Goal: Task Accomplishment & Management: Manage account settings

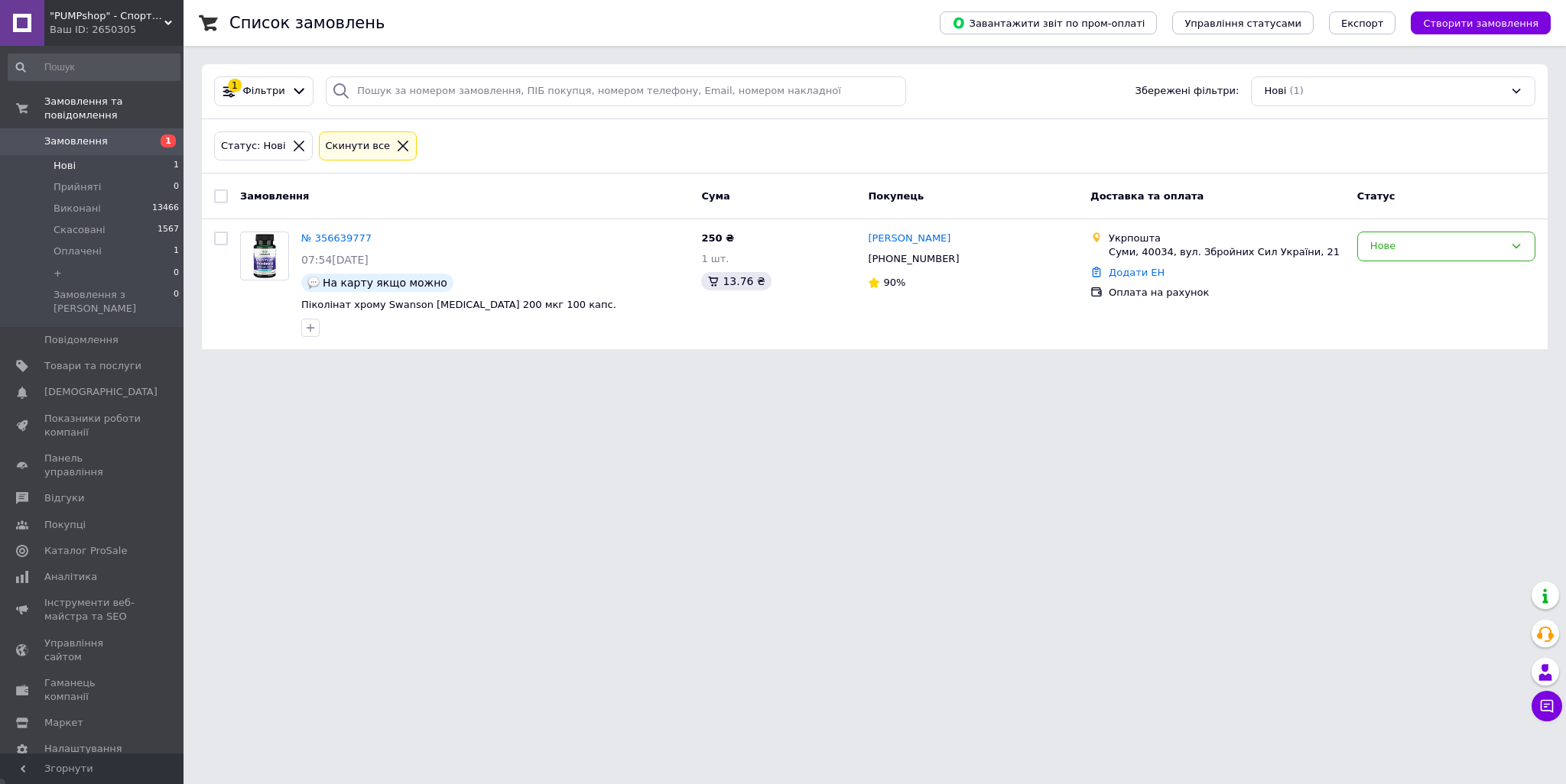
click at [71, 159] on span "Нові" at bounding box center [64, 166] width 22 height 14
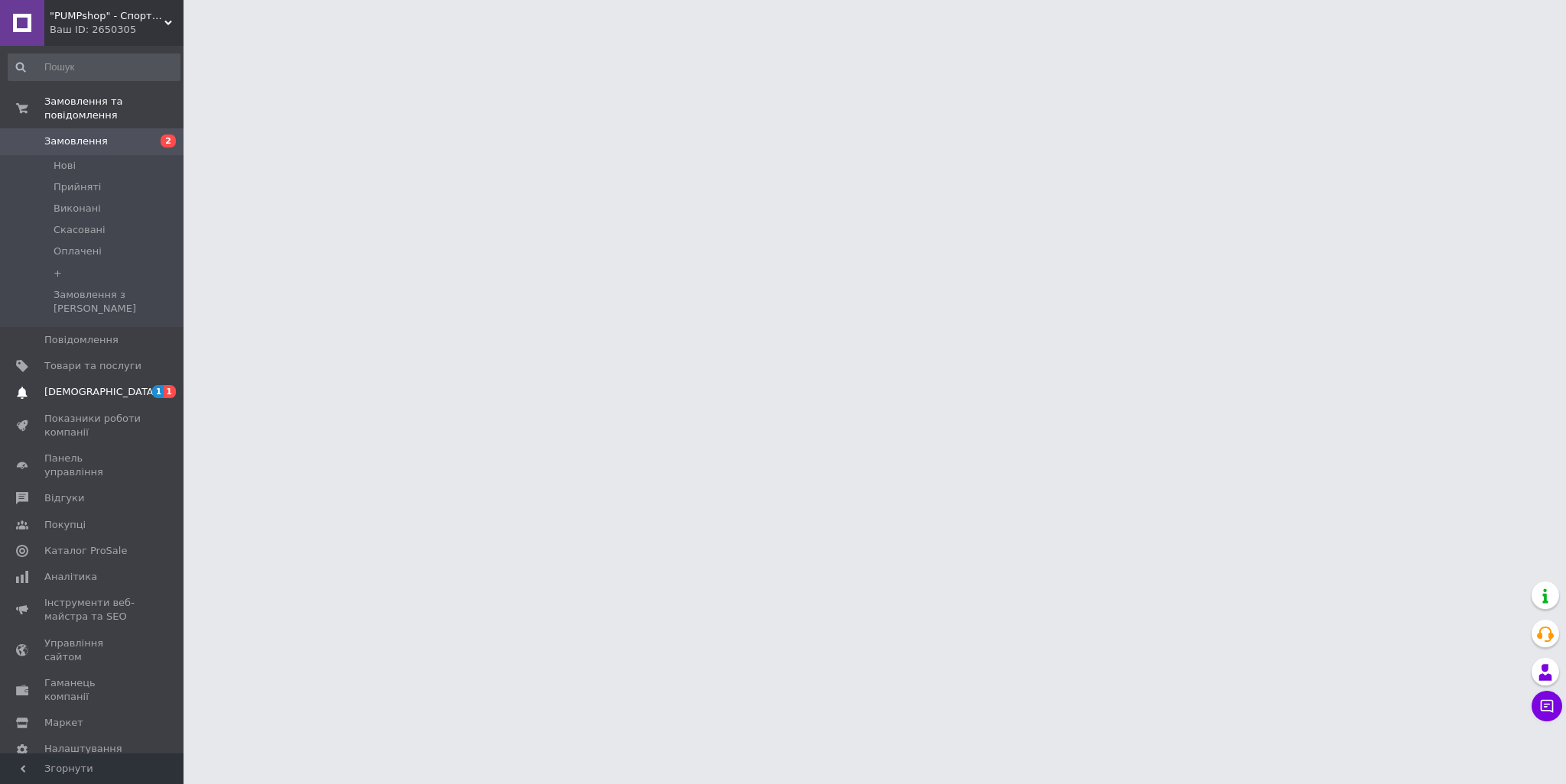
click at [94, 385] on span "[DEMOGRAPHIC_DATA]" at bounding box center [101, 392] width 113 height 14
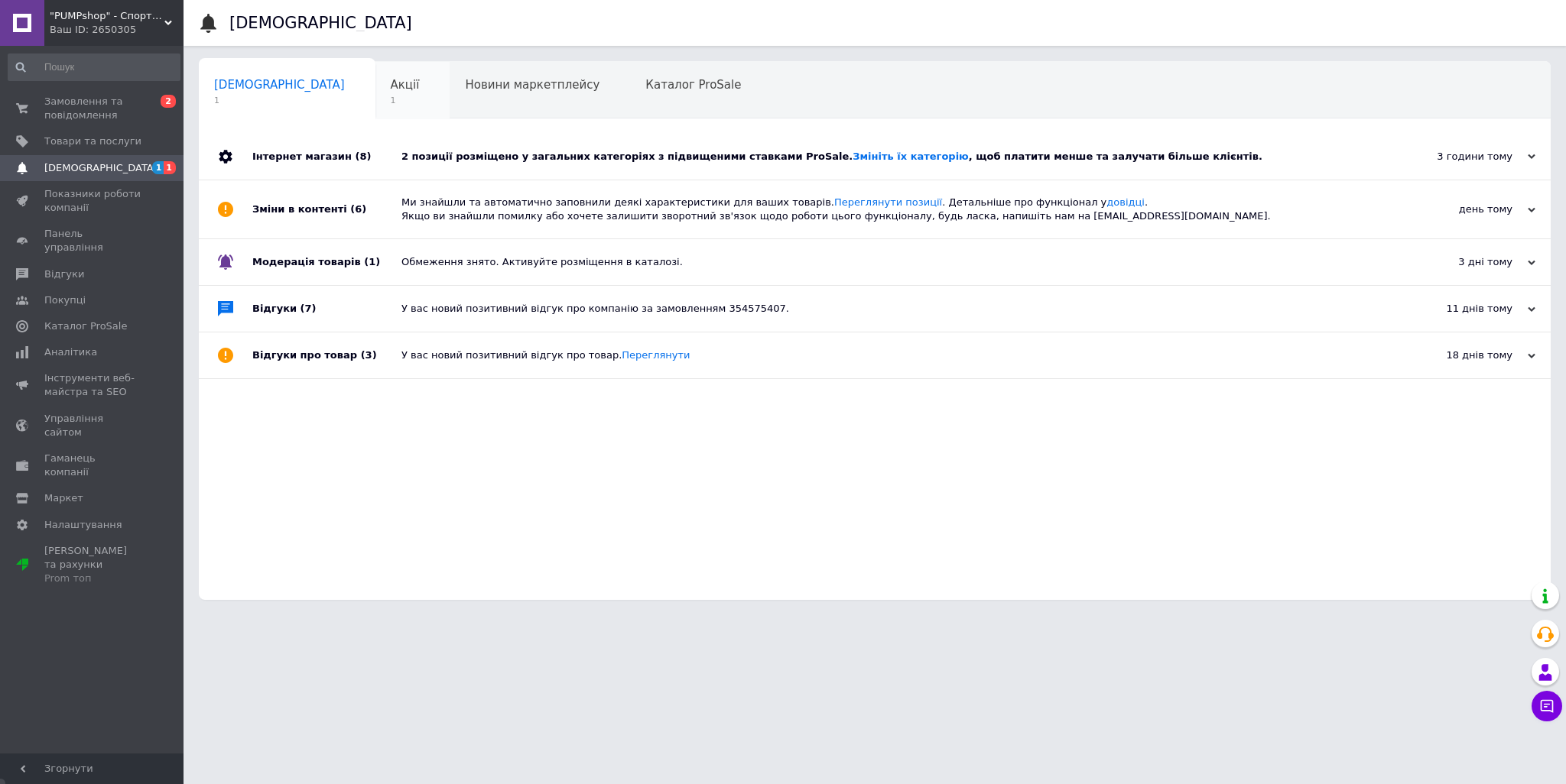
click at [375, 86] on div "Акції 1" at bounding box center [412, 91] width 75 height 58
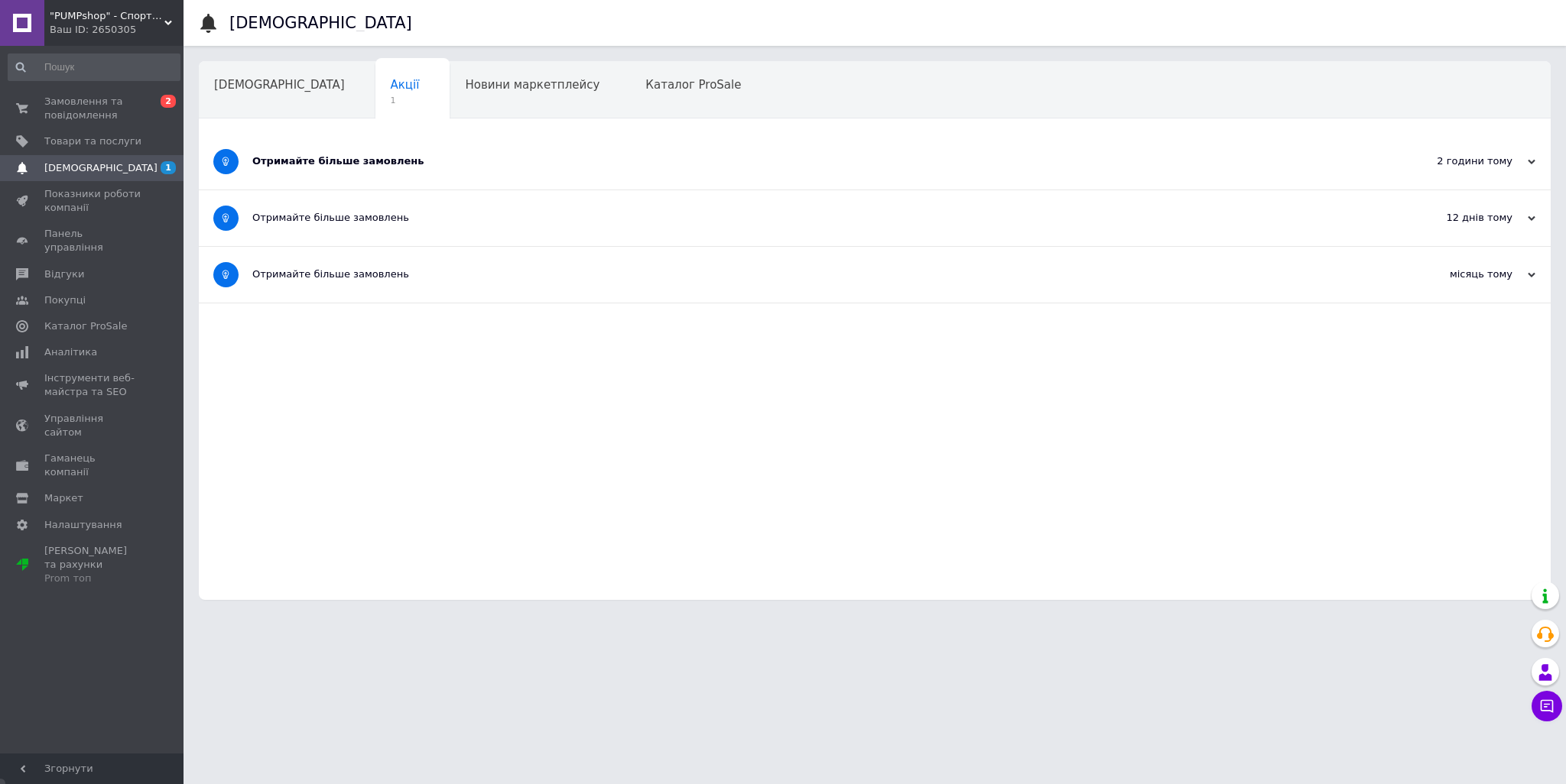
click at [333, 159] on div "Отримайте більше замовлень" at bounding box center [818, 161] width 1130 height 14
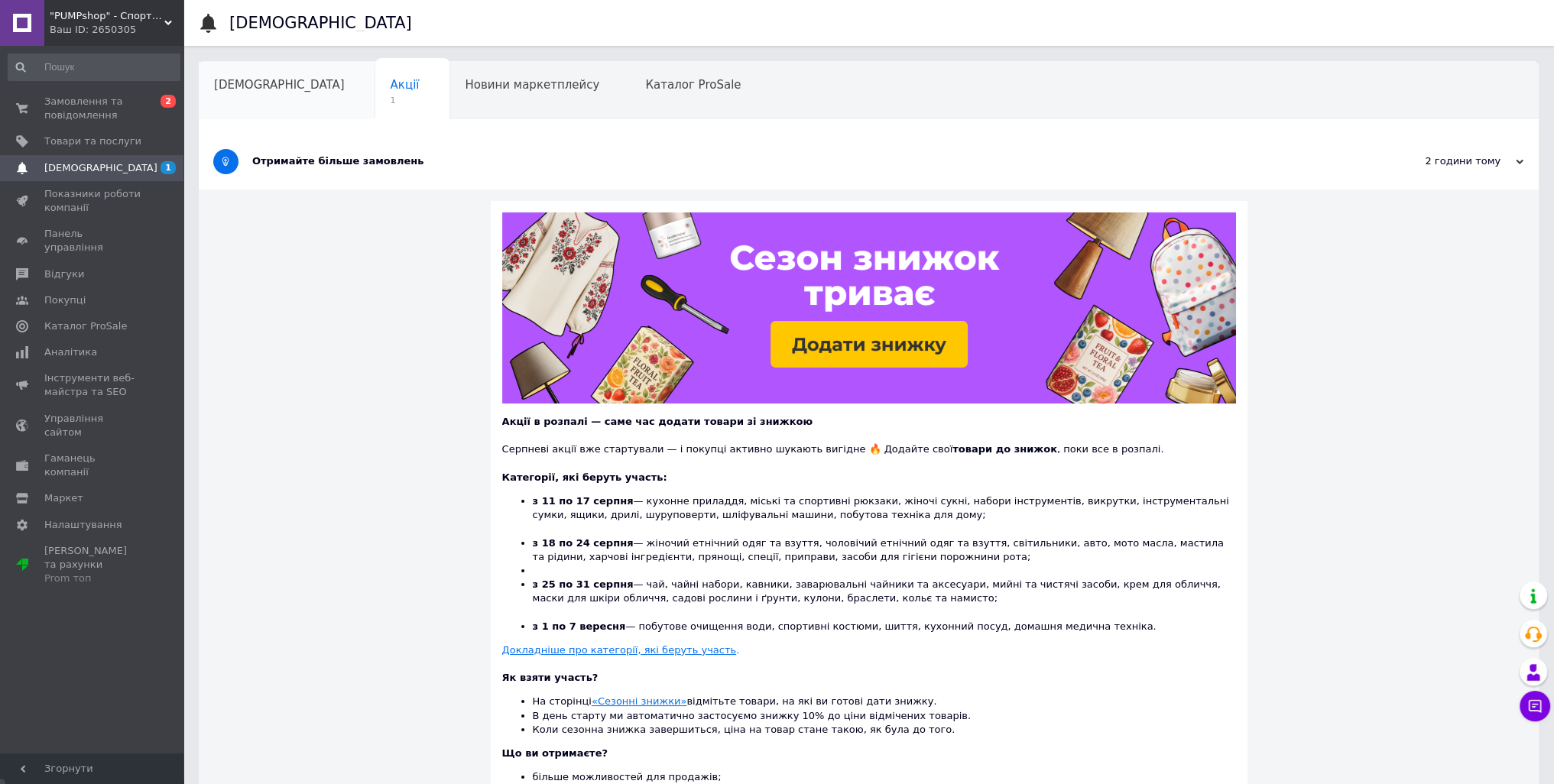
click at [210, 73] on div "[DEMOGRAPHIC_DATA]" at bounding box center [287, 91] width 177 height 58
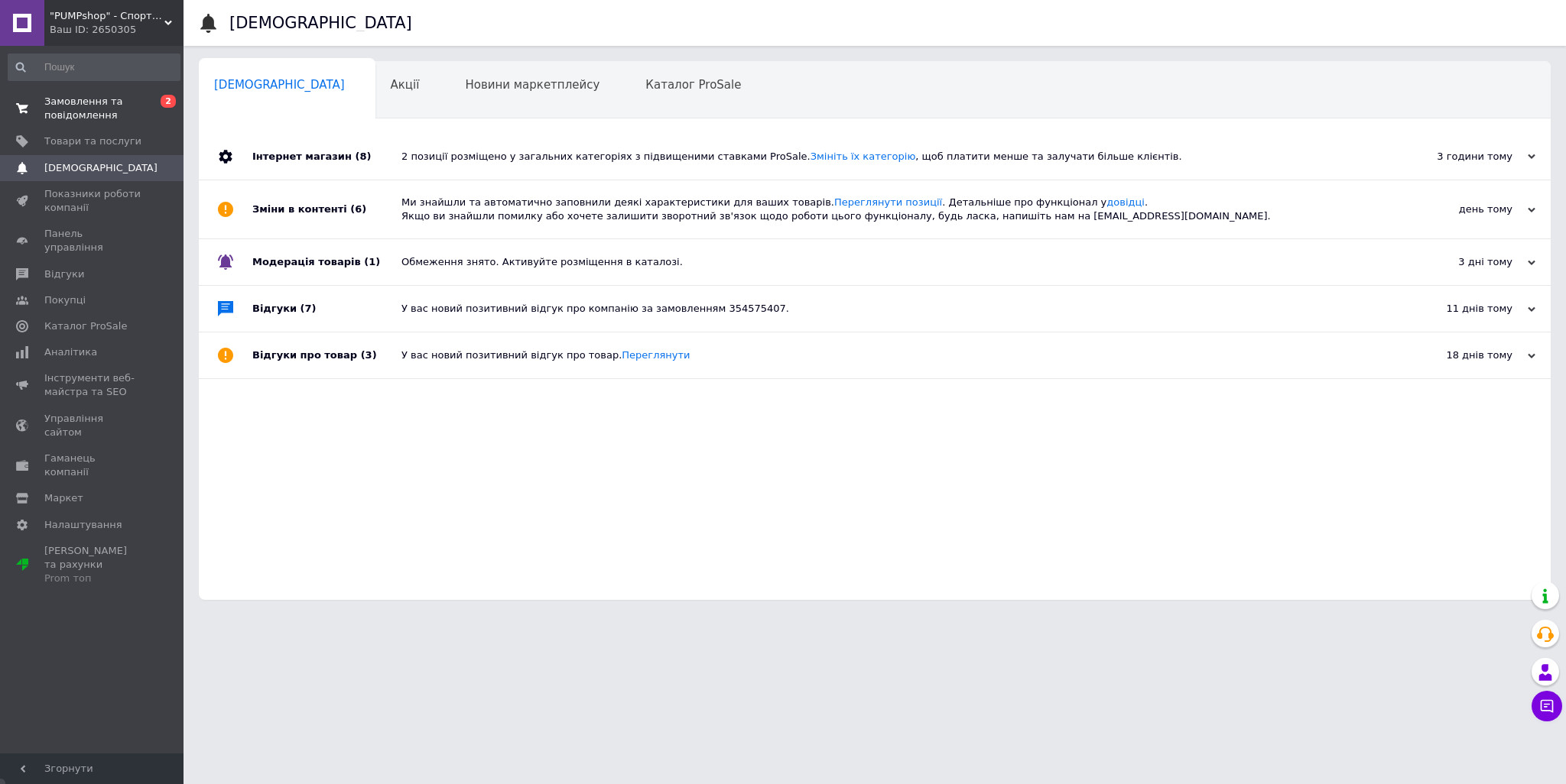
click at [123, 103] on span "Замовлення та повідомлення" at bounding box center [93, 109] width 97 height 27
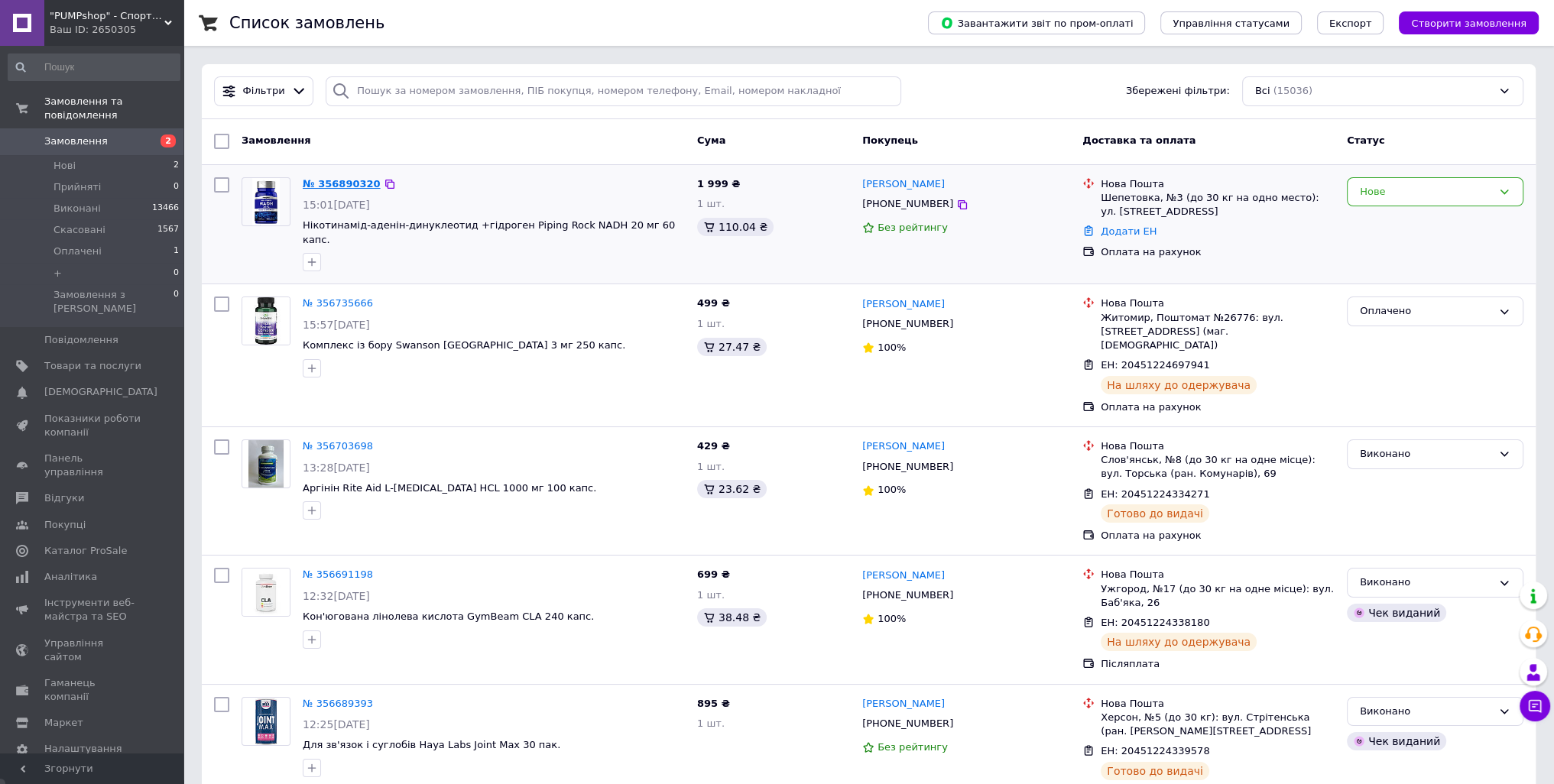
click at [332, 181] on link "№ 356890320" at bounding box center [341, 184] width 78 height 12
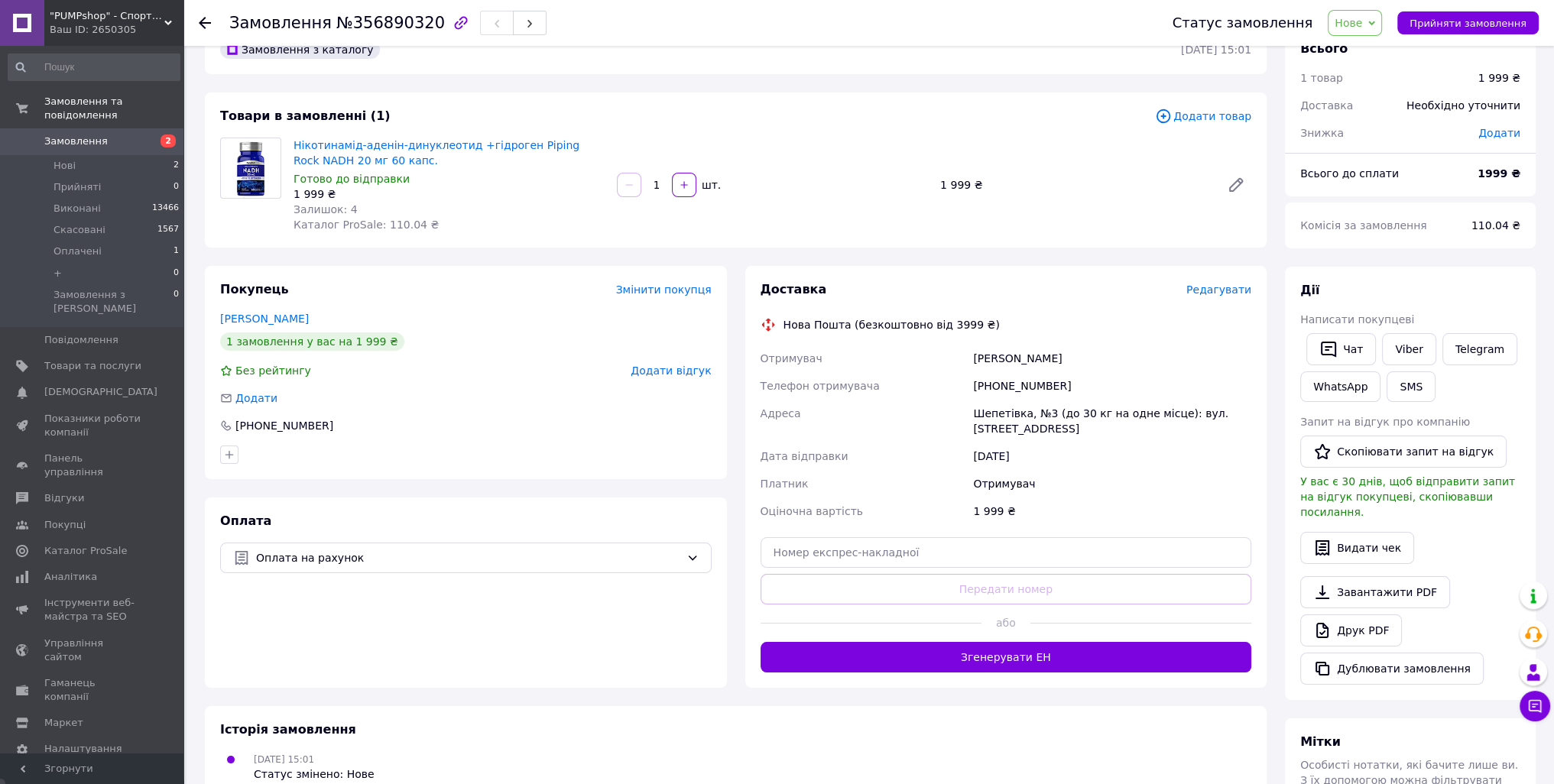
scroll to position [5, 0]
